Goal: Navigation & Orientation: Find specific page/section

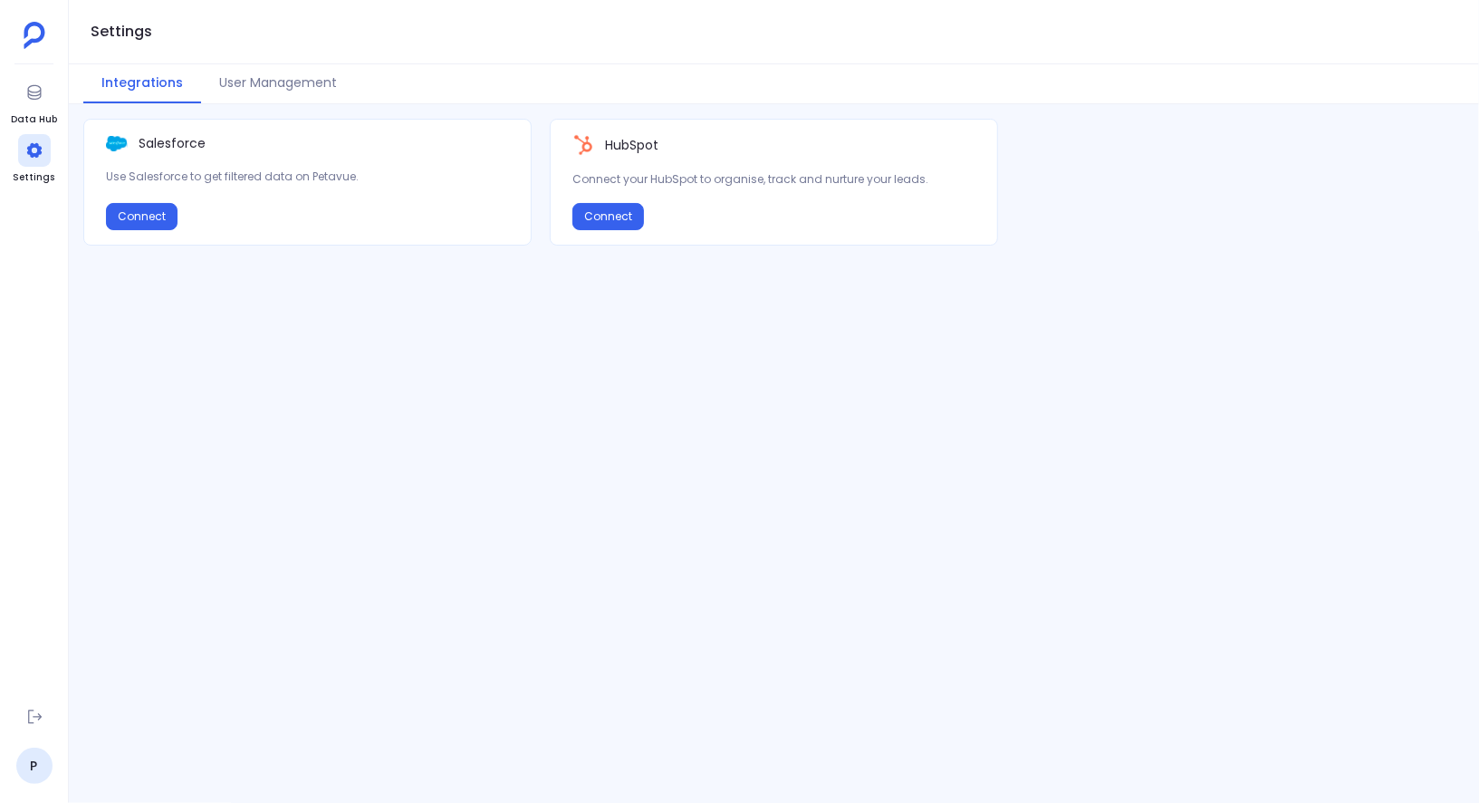
click at [432, 381] on div "Salesforce Use Salesforce to get filtered data on Petavue. Connect HubSpot Conn…" at bounding box center [774, 454] width 1411 height 670
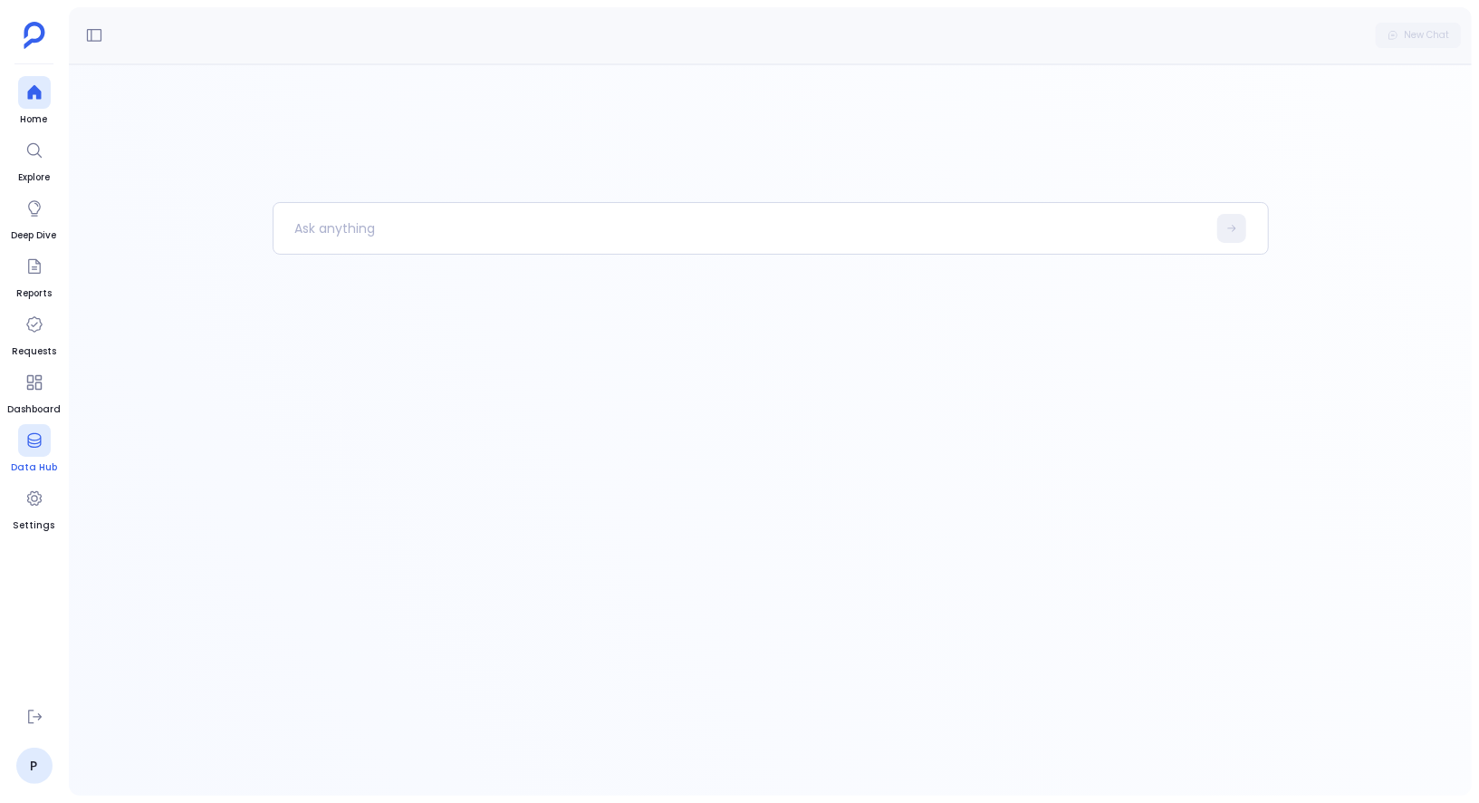
click at [40, 443] on icon at bounding box center [34, 440] width 14 height 14
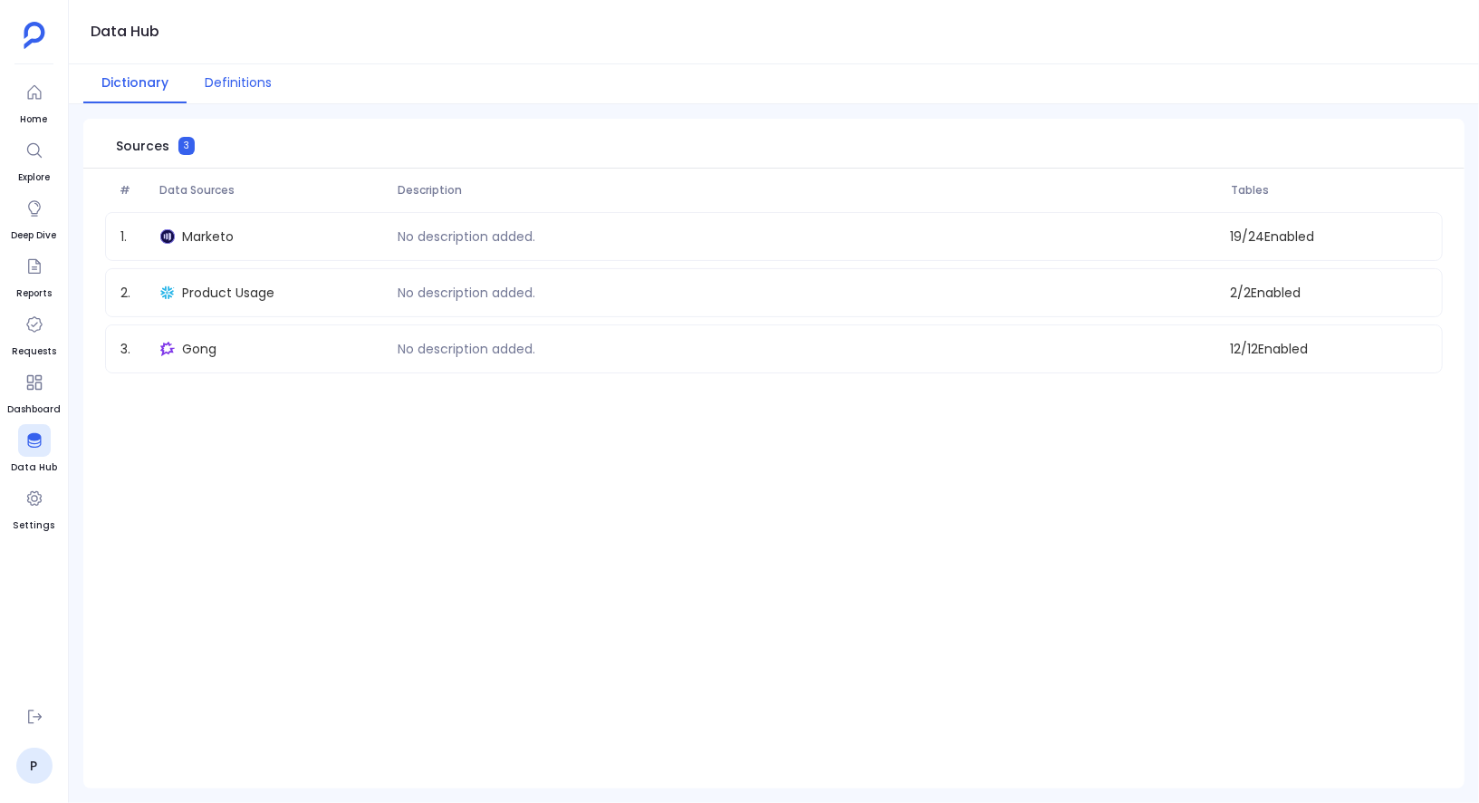
click at [238, 79] on button "Definitions" at bounding box center [238, 83] width 103 height 39
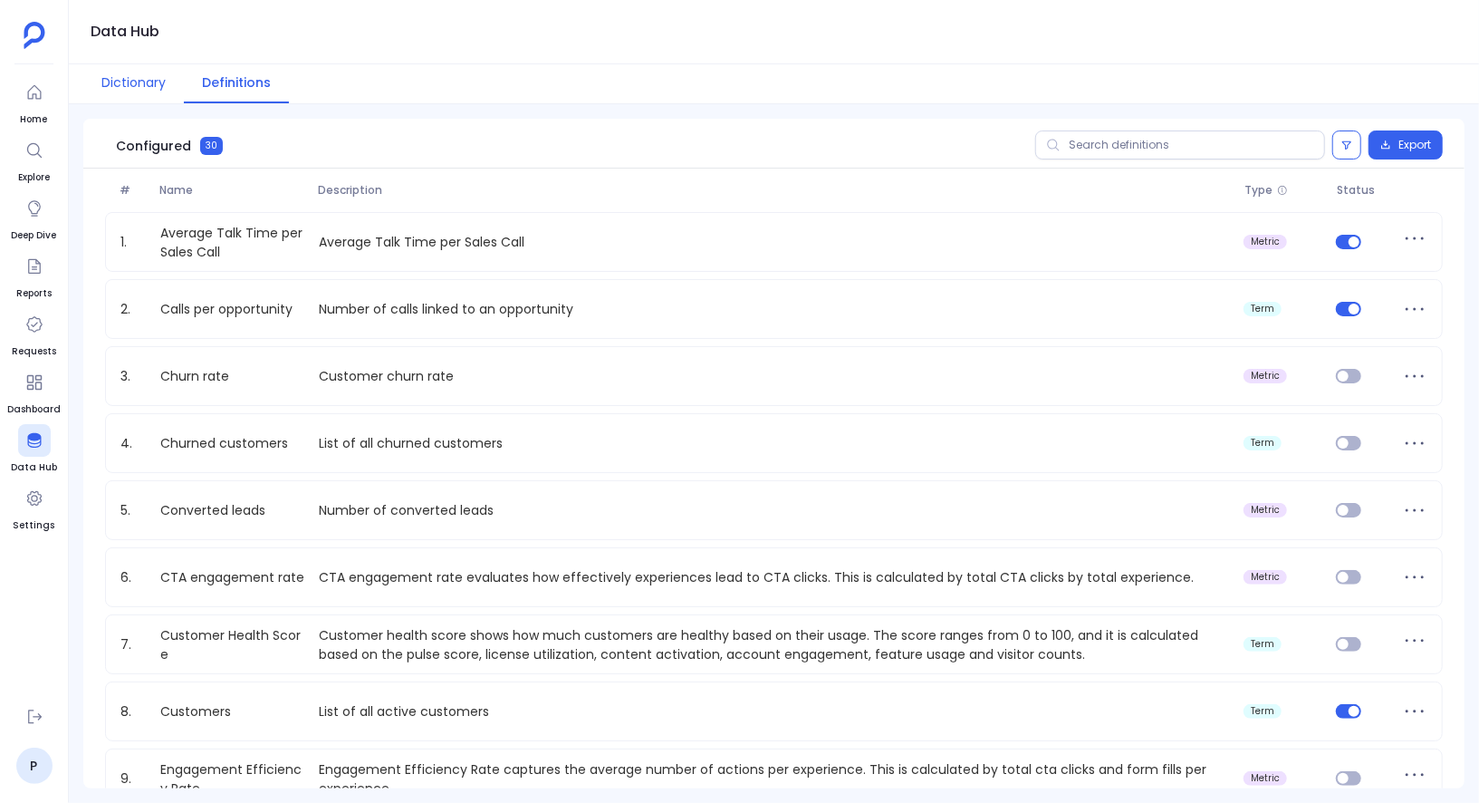
click at [146, 80] on button "Dictionary" at bounding box center [133, 83] width 101 height 39
